Goal: Navigation & Orientation: Find specific page/section

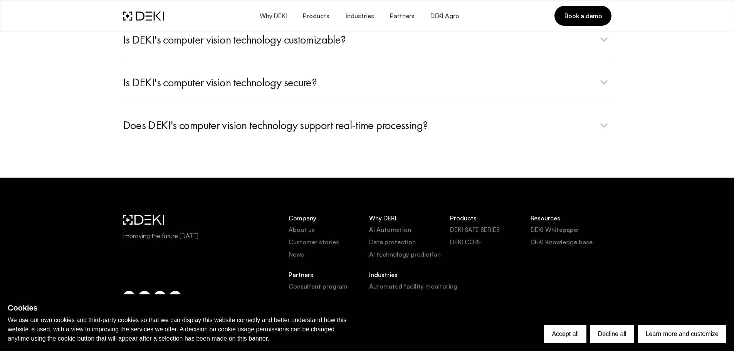
scroll to position [3104, 0]
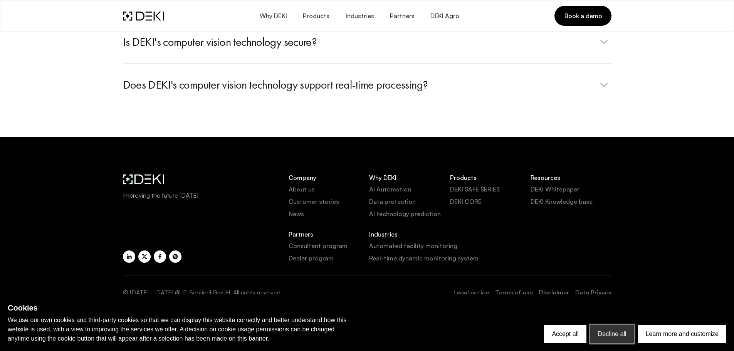
click at [600, 337] on button "Decline all" at bounding box center [612, 334] width 44 height 18
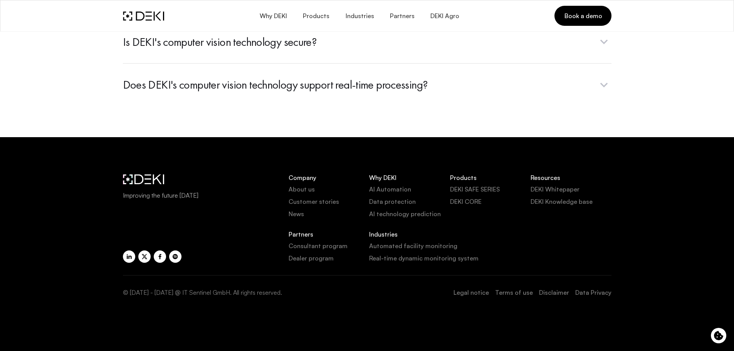
click at [468, 294] on link "Legal notice" at bounding box center [470, 292] width 35 height 9
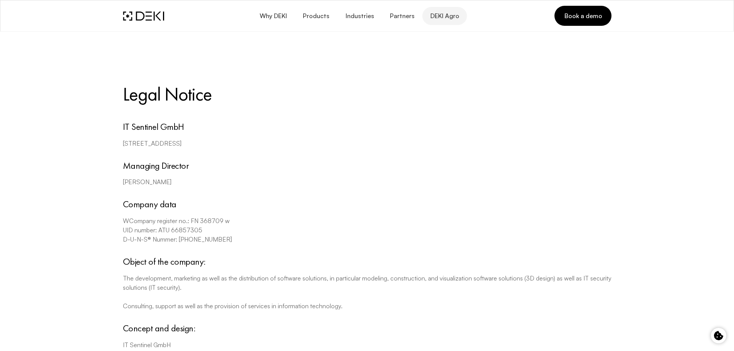
click at [448, 16] on span "DEKI Agro" at bounding box center [444, 15] width 29 height 7
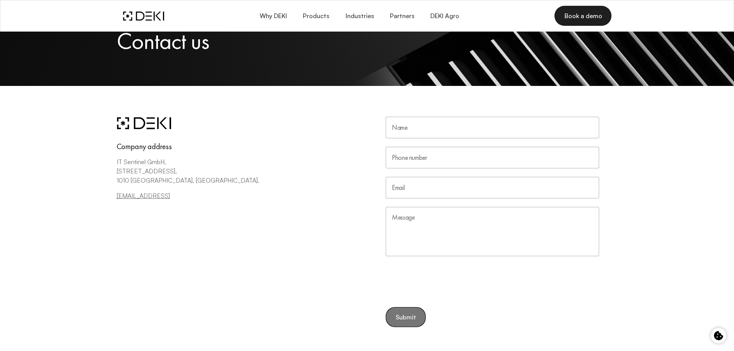
scroll to position [77, 0]
